Goal: Task Accomplishment & Management: Complete application form

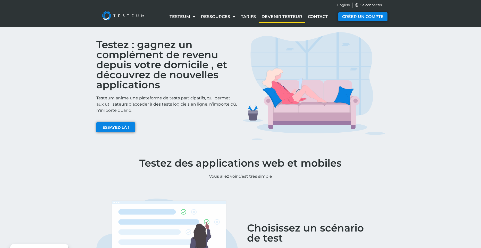
click at [281, 16] on link "Devenir testeur" at bounding box center [282, 17] width 46 height 12
drag, startPoint x: 168, startPoint y: 62, endPoint x: 105, endPoint y: 60, distance: 62.9
click at [105, 60] on h2 "Testez : gagnez un complément de revenu depuis votre domicile , et découvrez de…" at bounding box center [167, 65] width 142 height 50
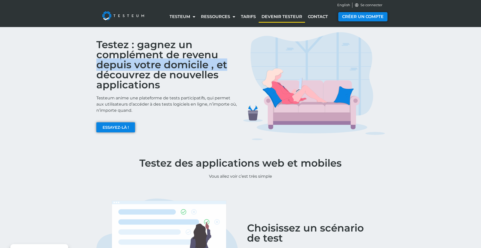
drag, startPoint x: 157, startPoint y: 61, endPoint x: 218, endPoint y: 66, distance: 61.8
click at [218, 66] on h2 "Testez : gagnez un complément de revenu depuis votre domicile , et découvrez de…" at bounding box center [167, 65] width 142 height 50
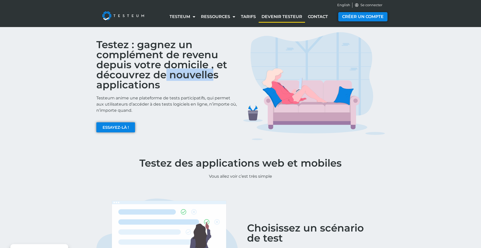
drag, startPoint x: 212, startPoint y: 70, endPoint x: 161, endPoint y: 72, distance: 51.3
click at [162, 72] on h2 "Testez : gagnez un complément de revenu depuis votre domicile , et découvrez de…" at bounding box center [167, 65] width 142 height 50
click at [140, 70] on h2 "Testez : gagnez un complément de revenu depuis votre domicile , et découvrez de…" at bounding box center [167, 65] width 142 height 50
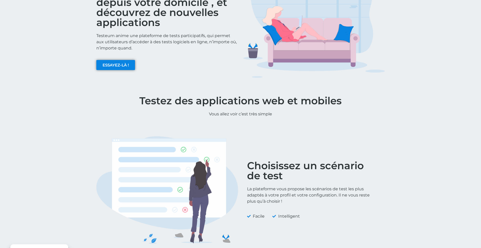
scroll to position [68, 0]
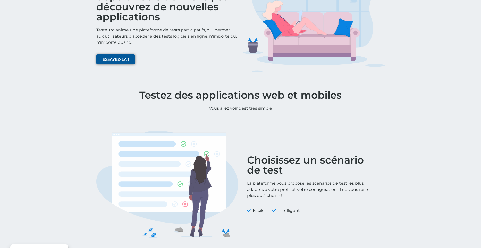
click at [120, 60] on span "ESSAYEZ-LÀ !" at bounding box center [116, 59] width 26 height 4
